Goal: Task Accomplishment & Management: Use online tool/utility

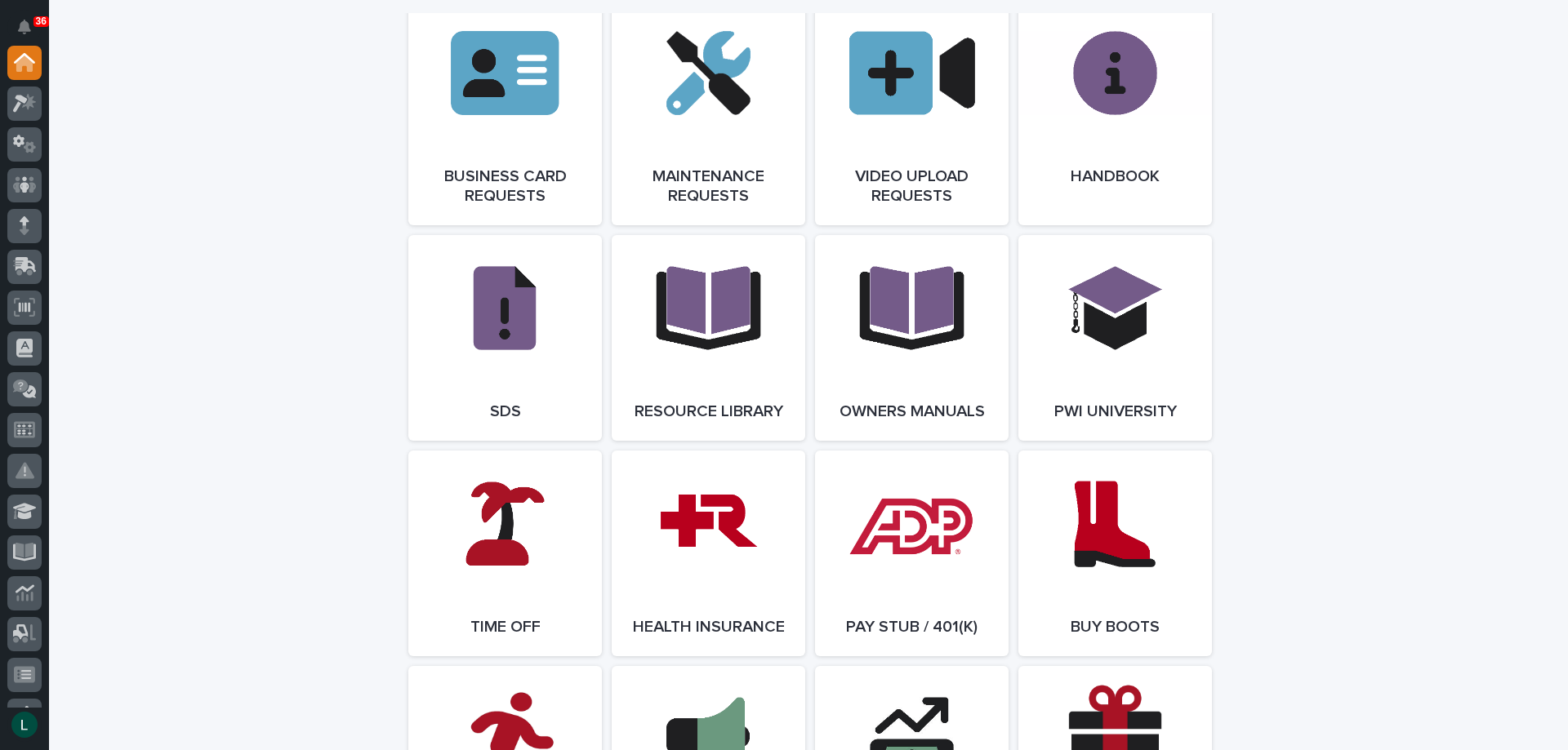
scroll to position [2613, 0]
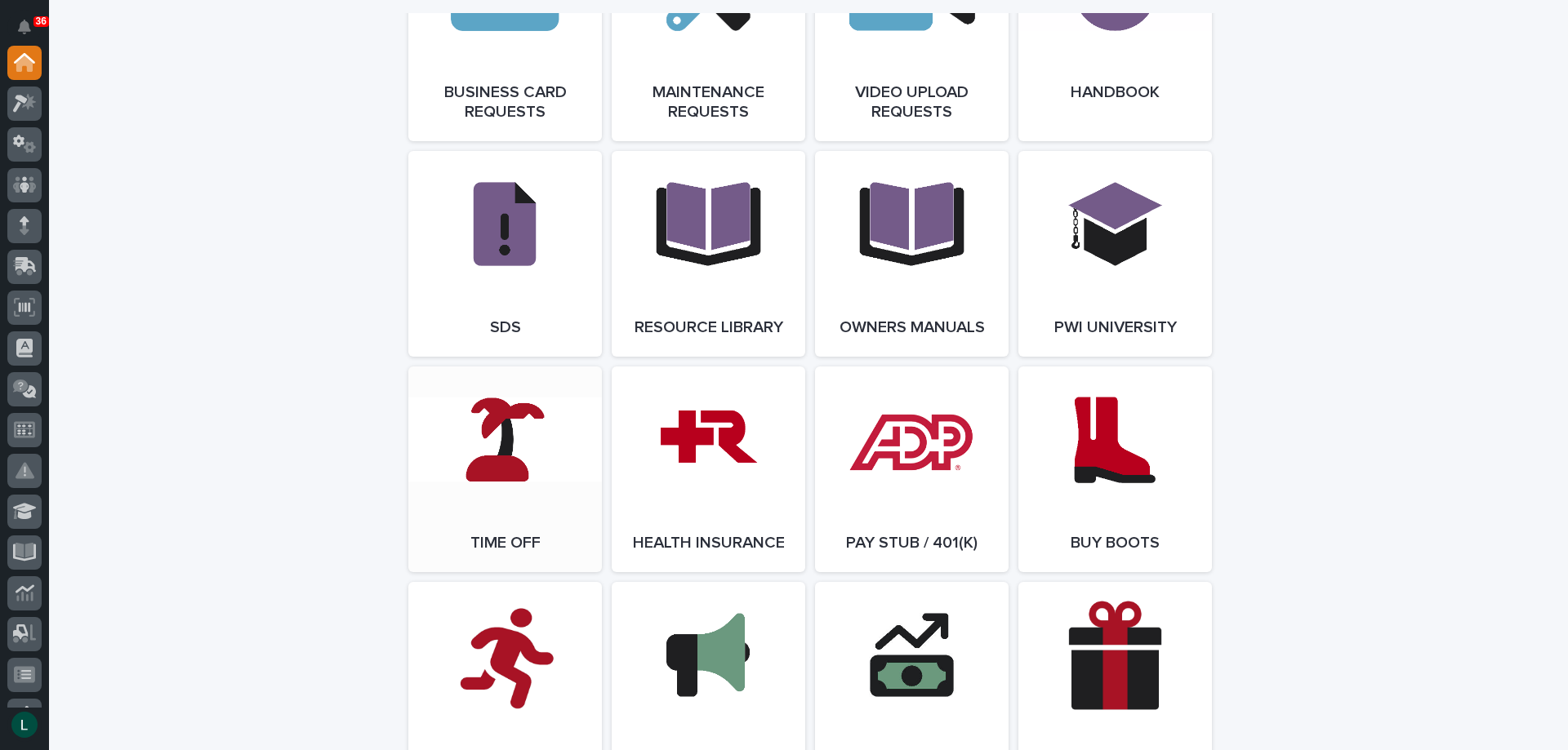
click at [492, 465] on link "Open Link" at bounding box center [505, 469] width 193 height 206
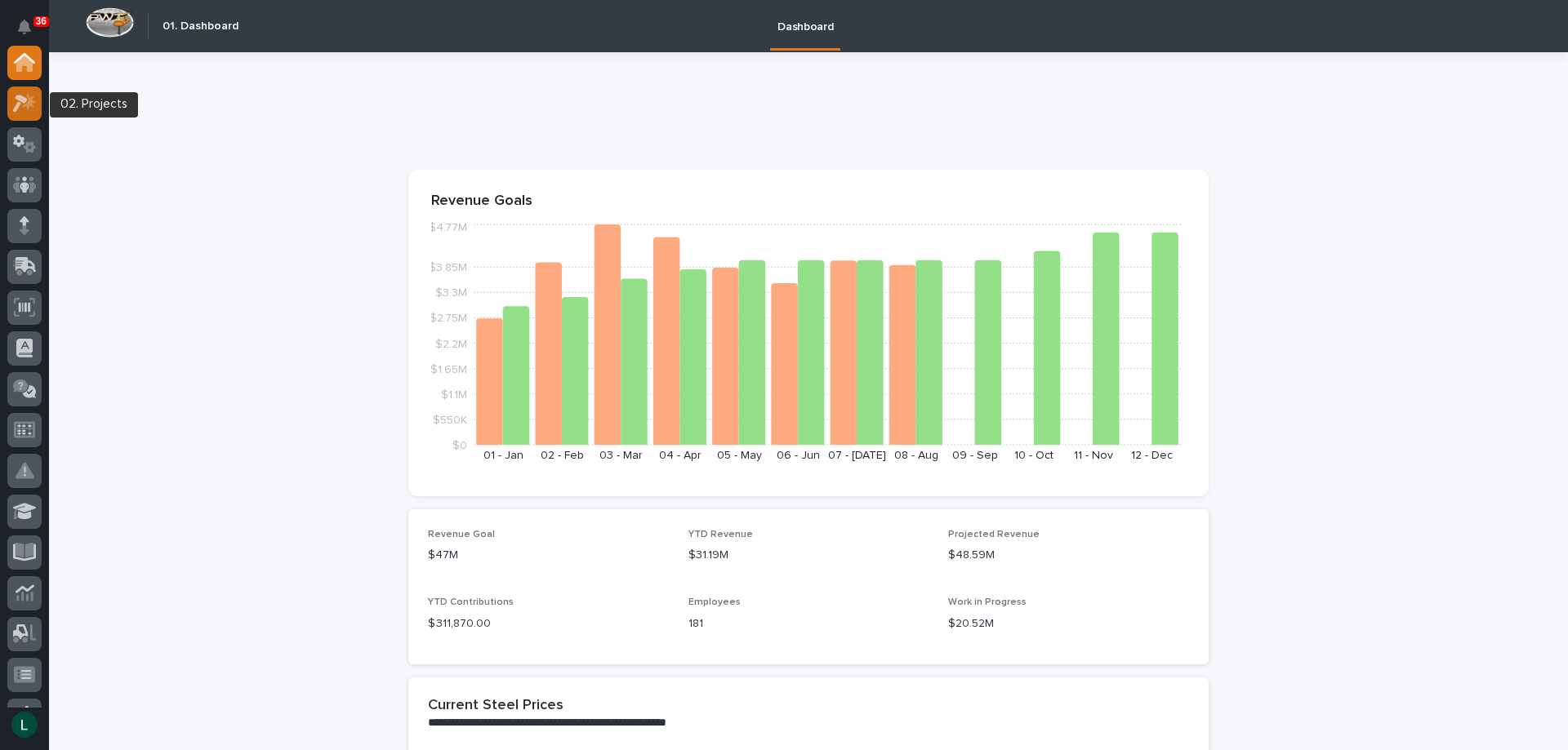
click at [33, 101] on icon at bounding box center [29, 101] width 14 height 16
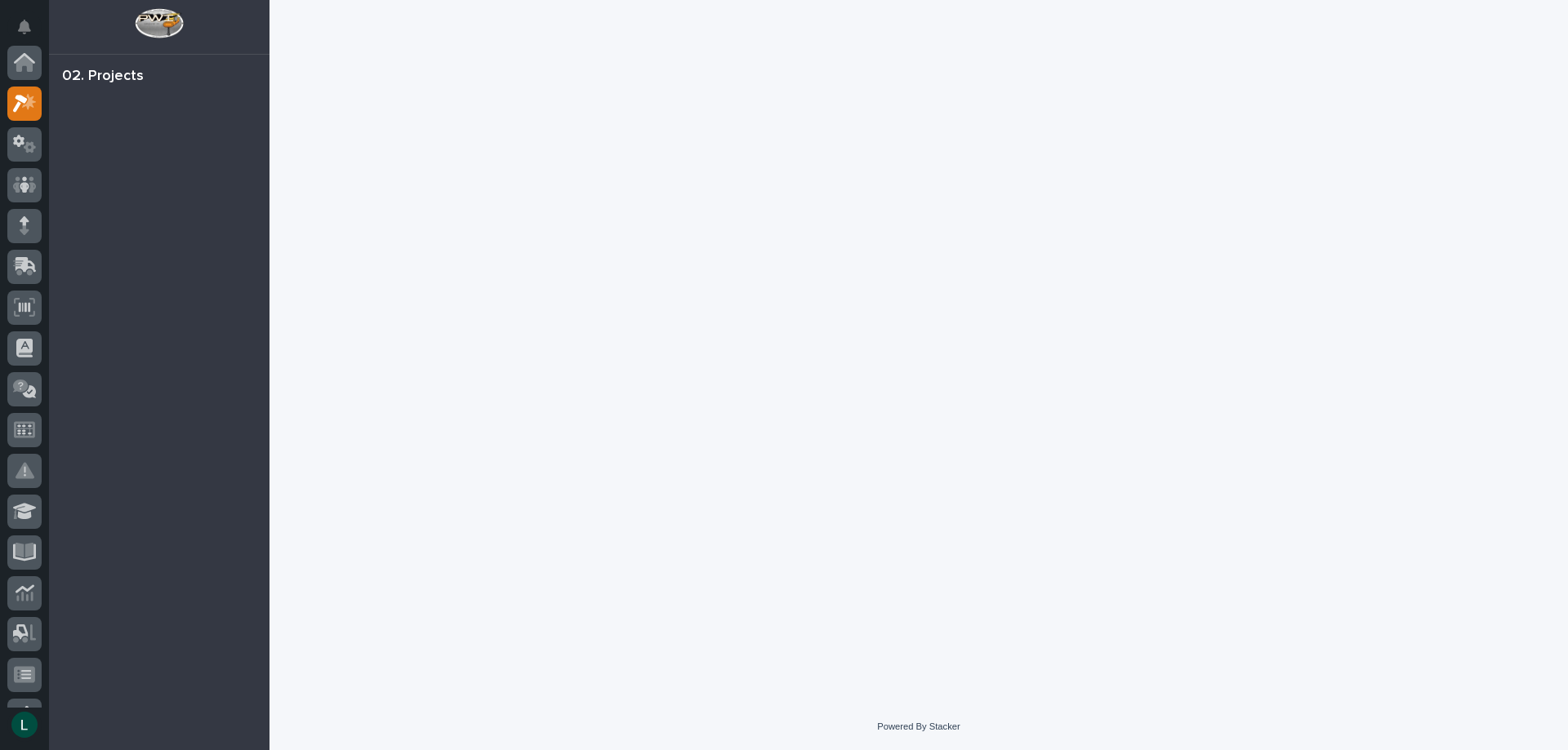
scroll to position [41, 0]
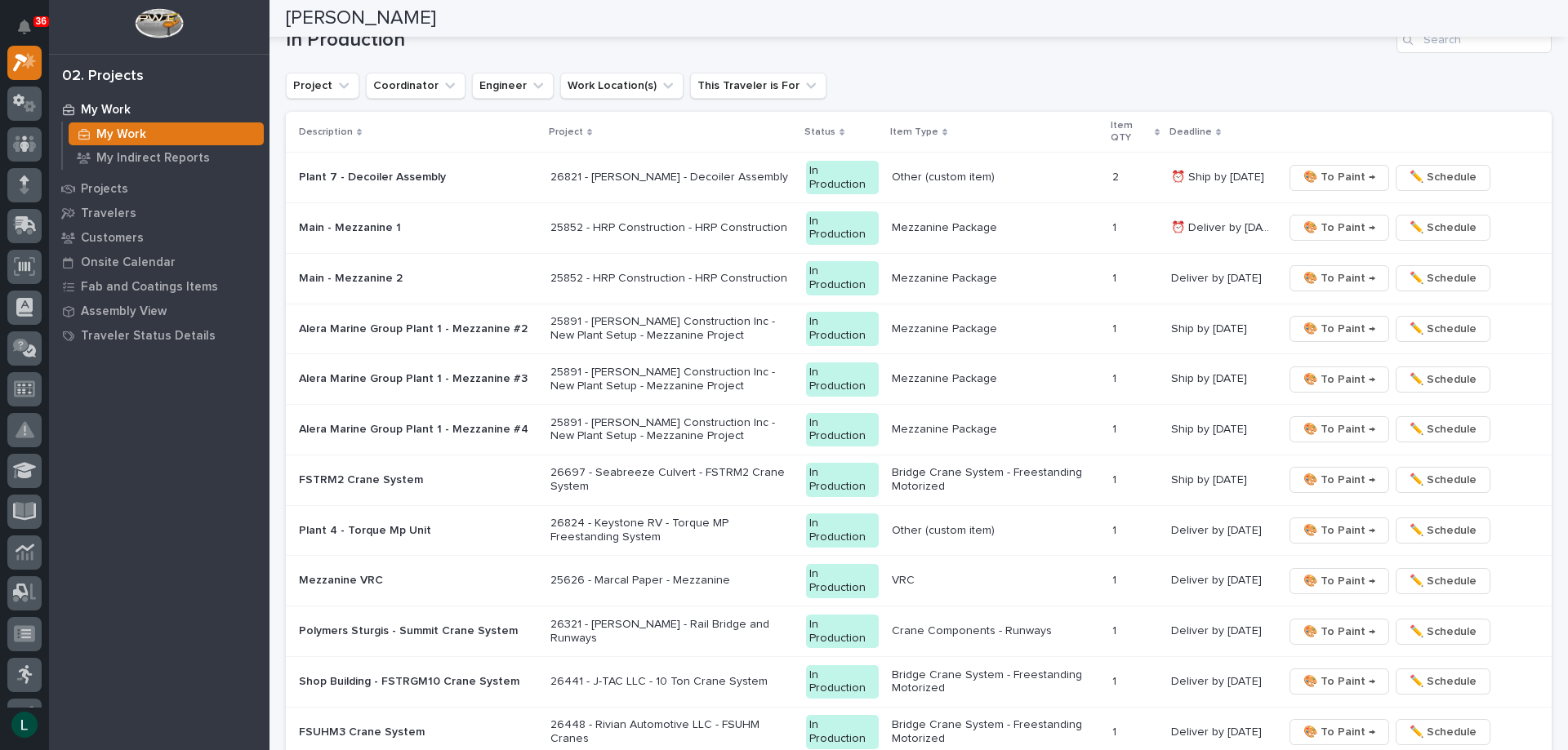
scroll to position [1551, 0]
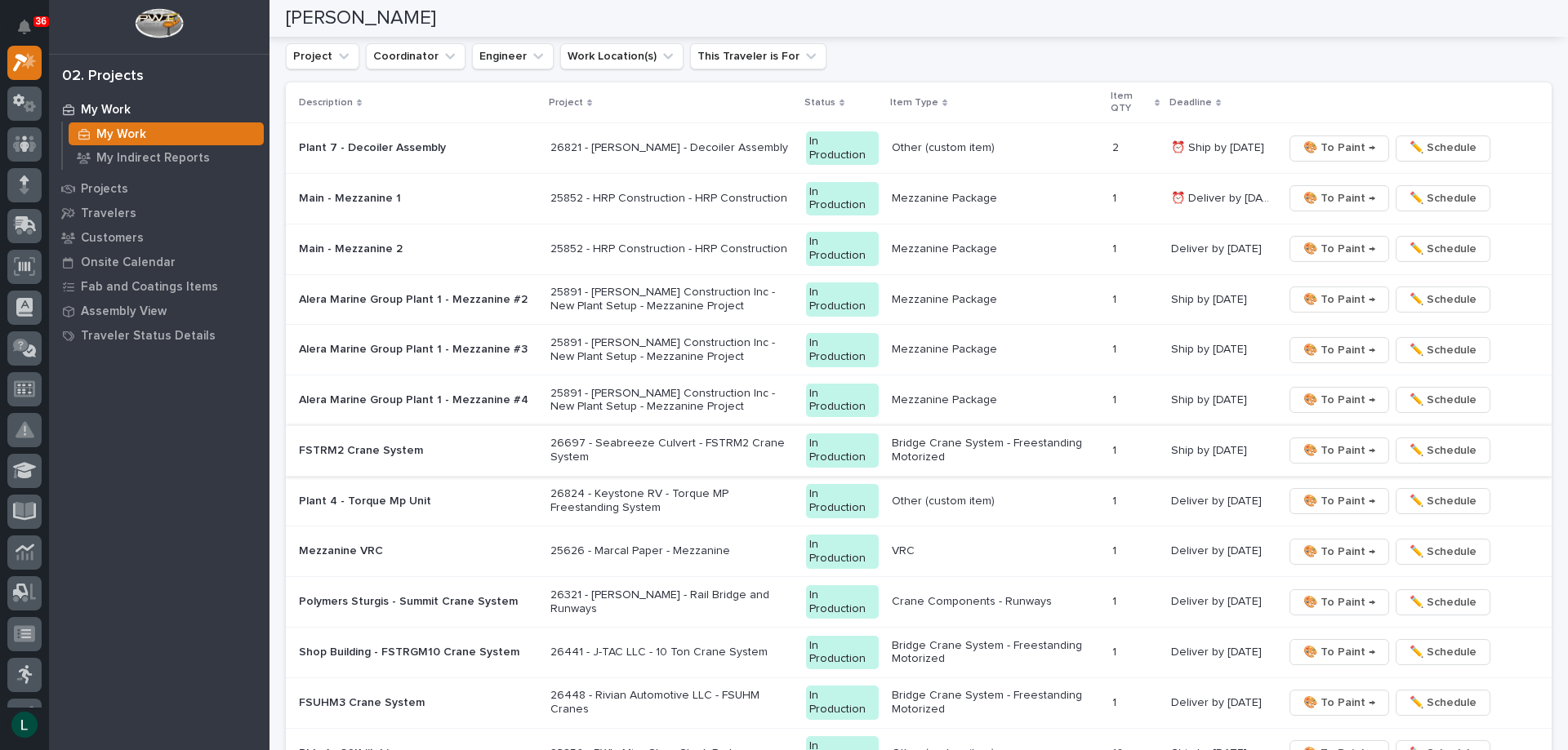
click at [1322, 446] on span "🎨 To Paint →" at bounding box center [1340, 451] width 72 height 20
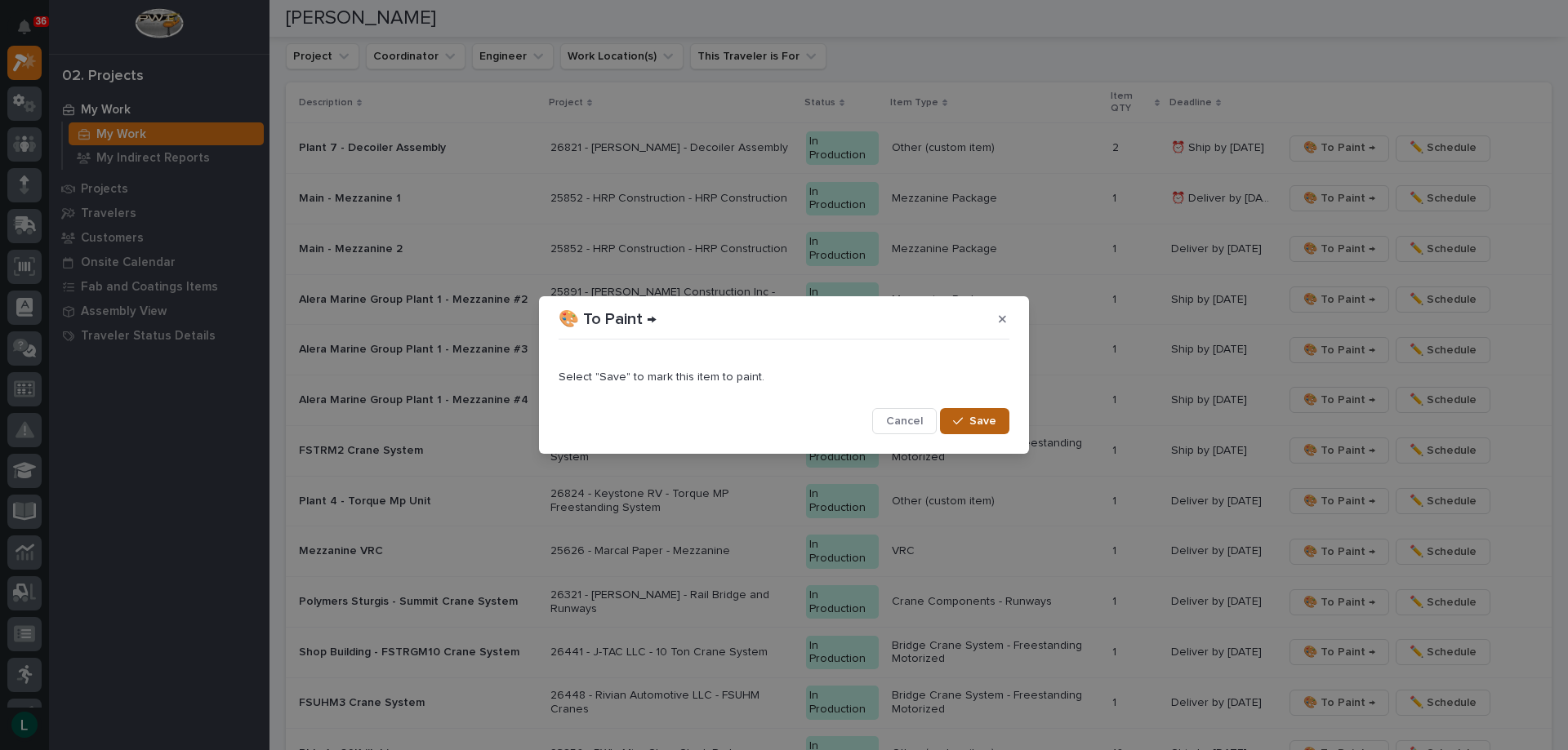
click at [983, 423] on span "Save" at bounding box center [983, 421] width 27 height 15
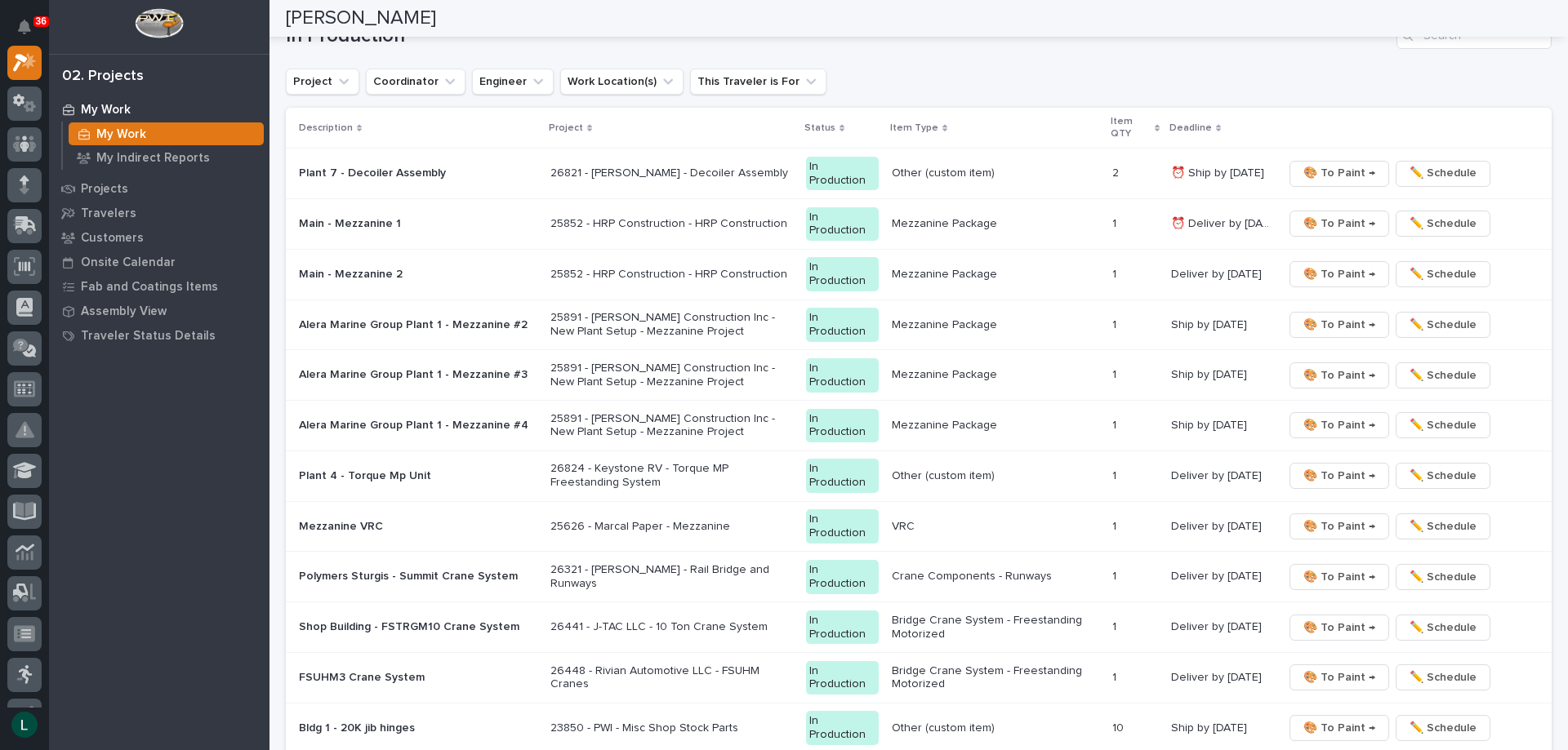
scroll to position [0, 0]
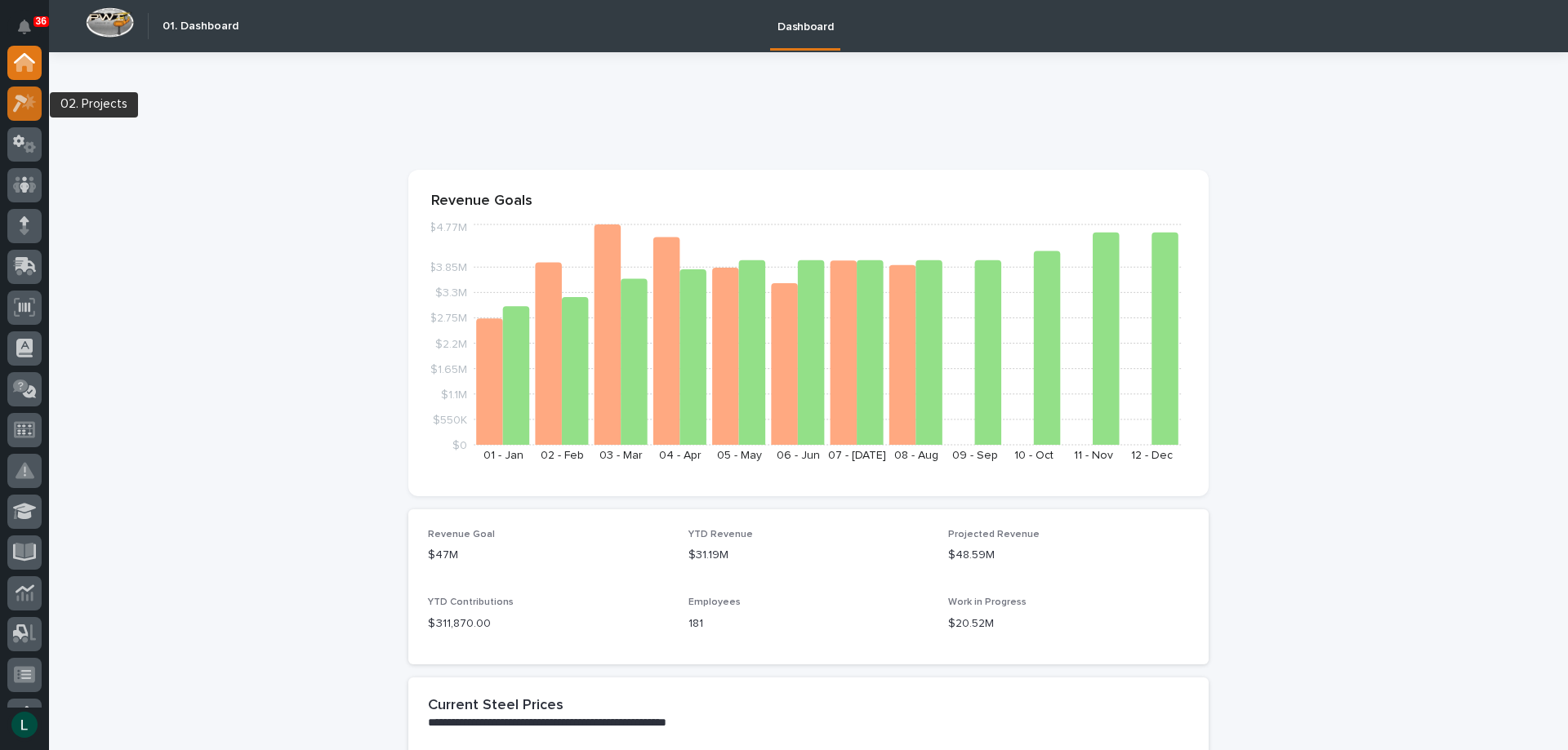
click at [17, 97] on icon at bounding box center [20, 103] width 15 height 18
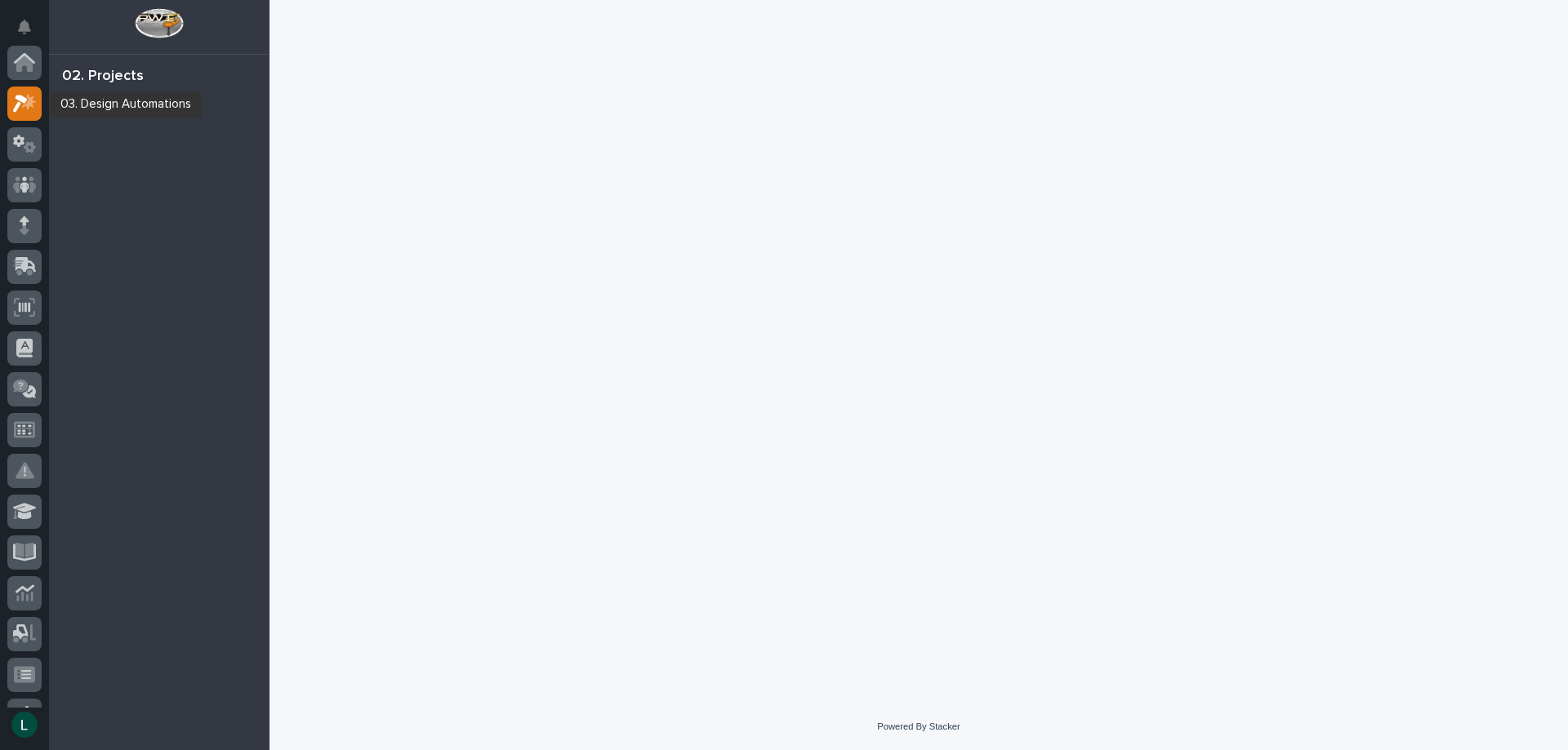
scroll to position [41, 0]
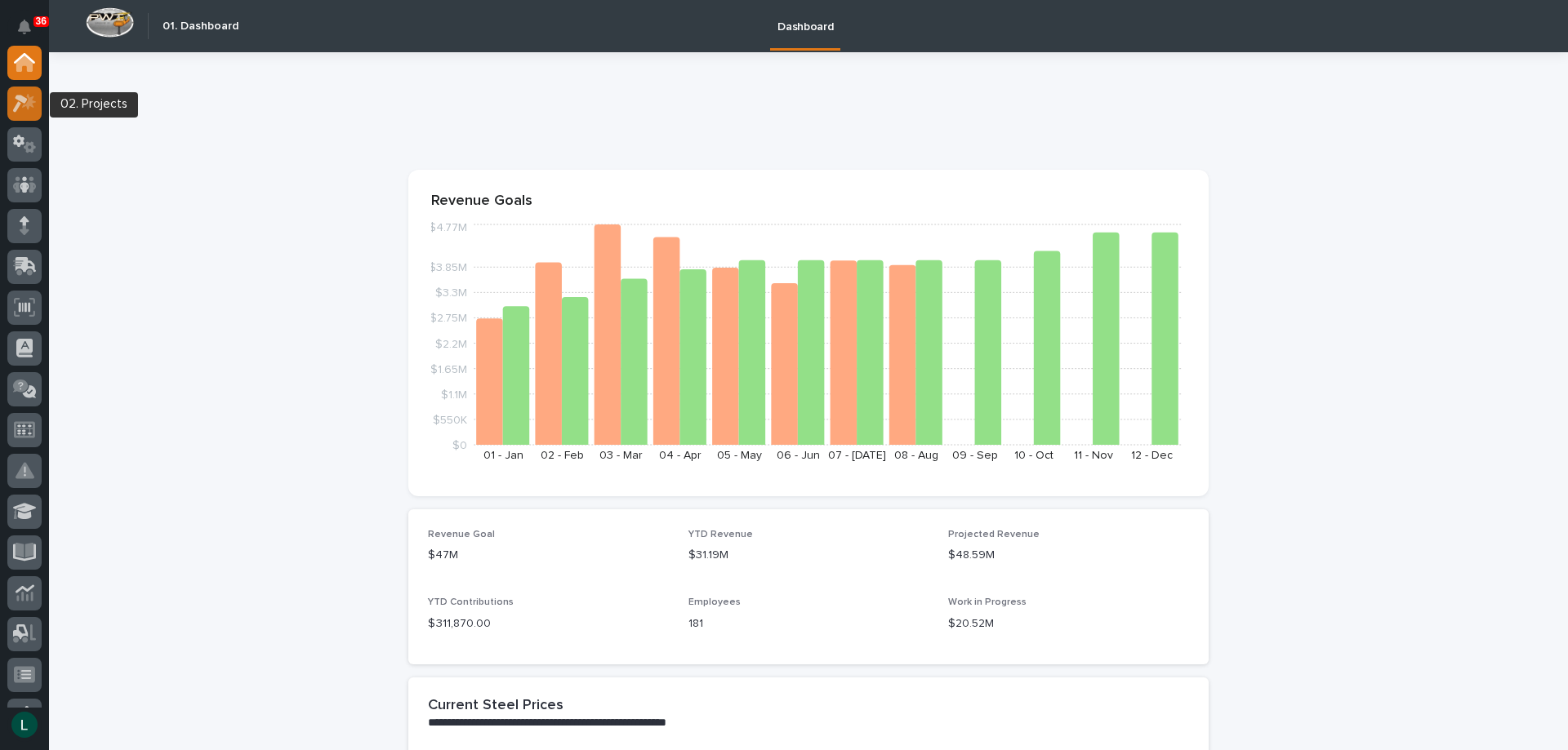
click at [24, 97] on icon at bounding box center [20, 103] width 15 height 18
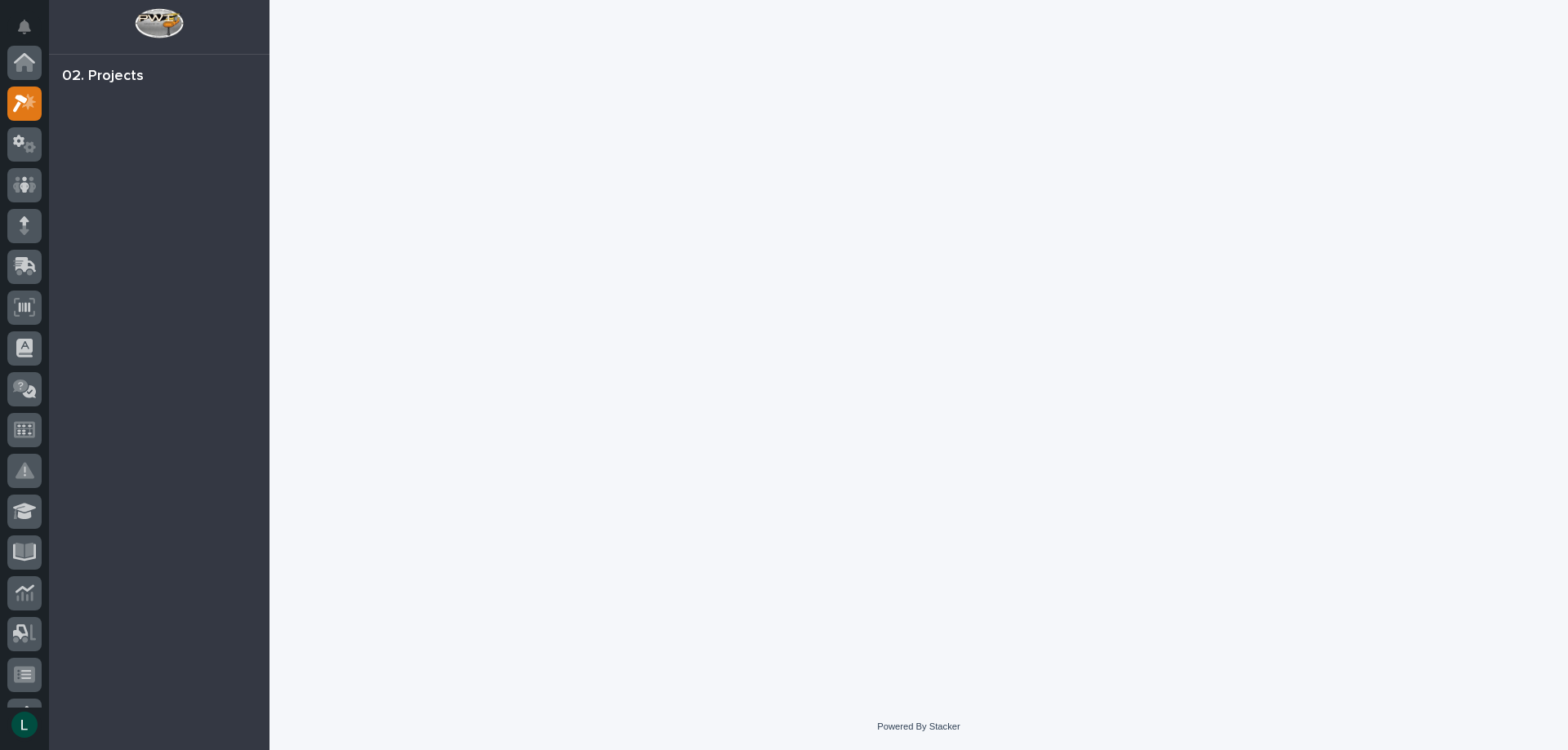
scroll to position [41, 0]
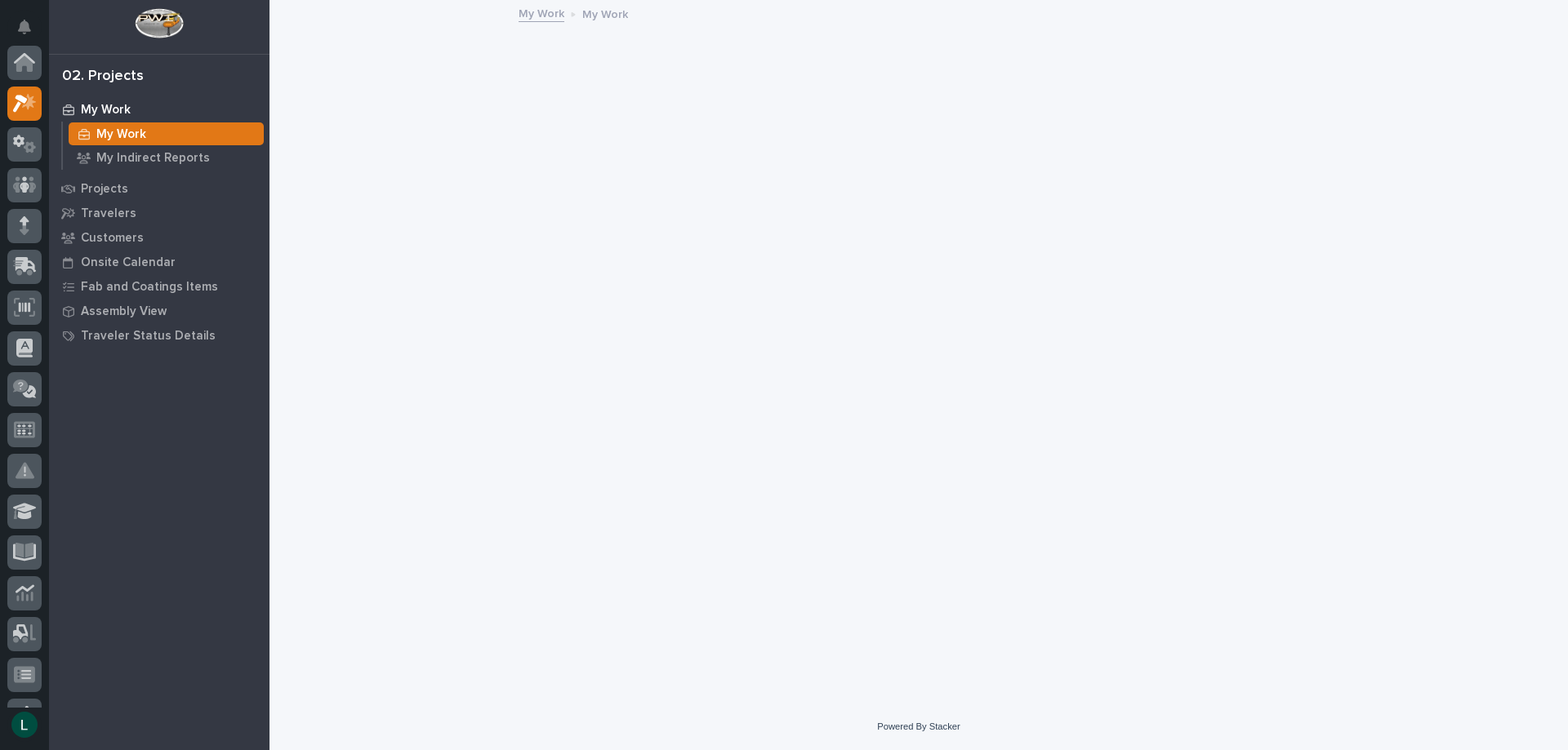
scroll to position [41, 0]
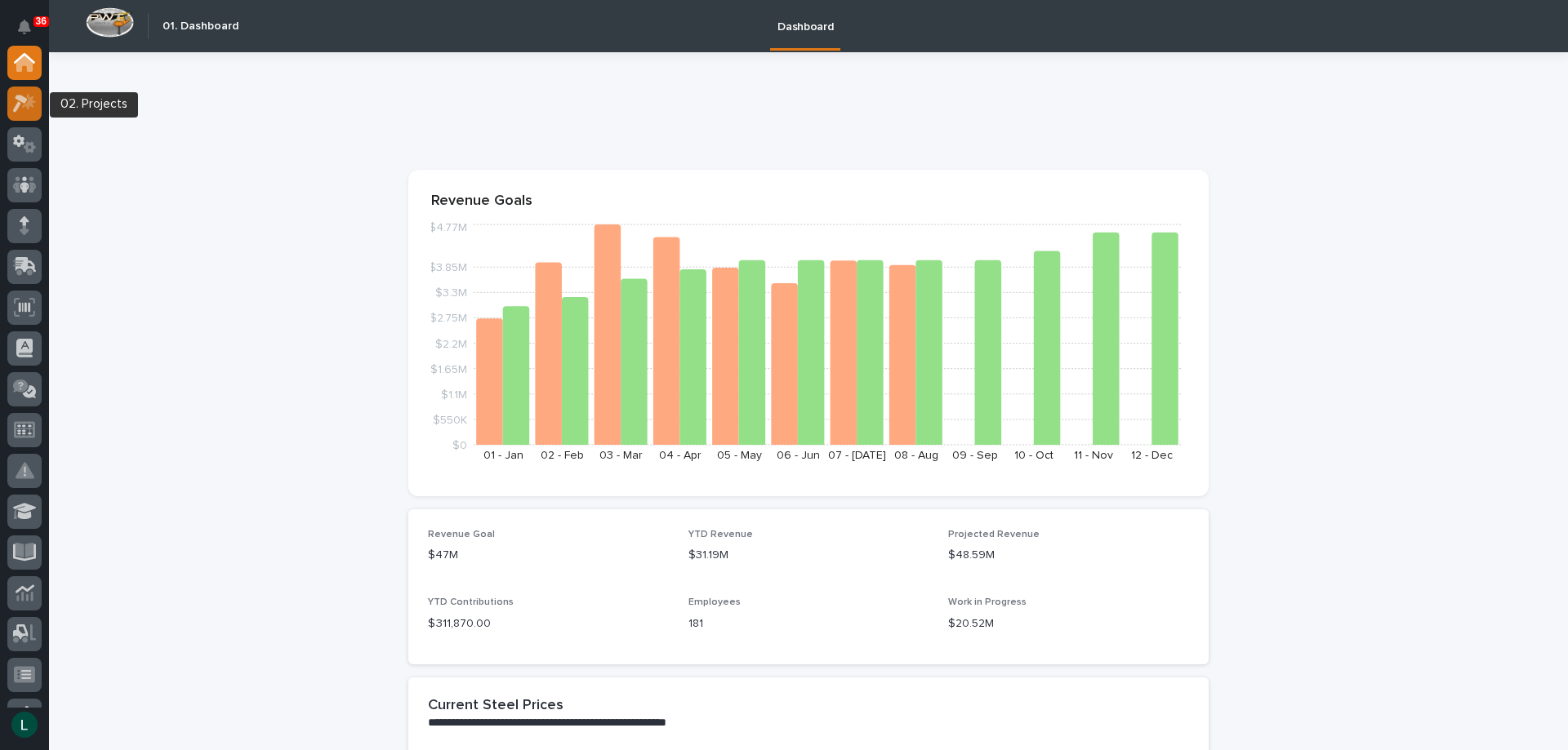
click at [21, 100] on icon at bounding box center [20, 103] width 15 height 18
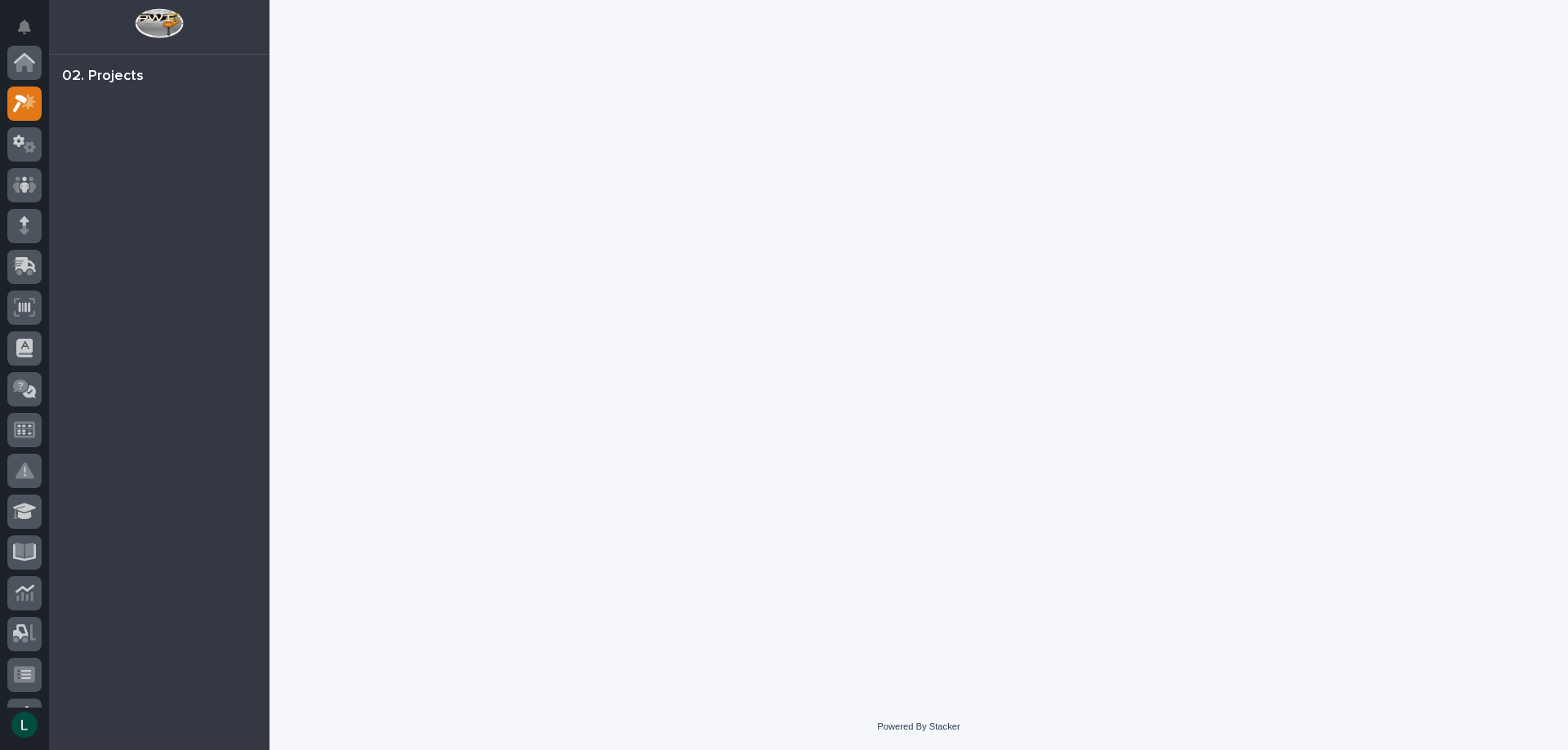
scroll to position [41, 0]
